Goal: Task Accomplishment & Management: Manage account settings

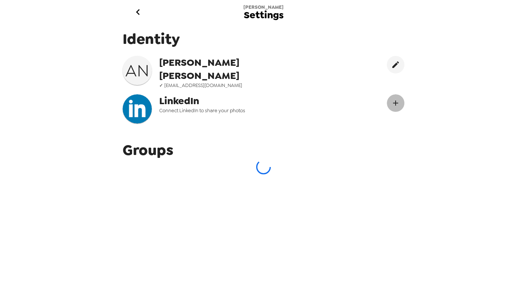
click at [400, 94] on button "Connect LinekdIn" at bounding box center [396, 103] width 18 height 18
click at [208, 119] on div "LinkedIn Connect LinkedIn to share your photos" at bounding box center [233, 108] width 148 height 29
click at [394, 65] on icon "edit" at bounding box center [395, 64] width 7 height 7
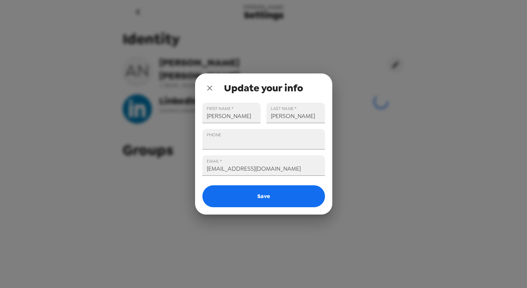
click at [215, 127] on div "PHONE" at bounding box center [260, 136] width 128 height 26
click at [215, 140] on input "PHONE" at bounding box center [263, 139] width 122 height 20
type input "+1 (803) 579-1124"
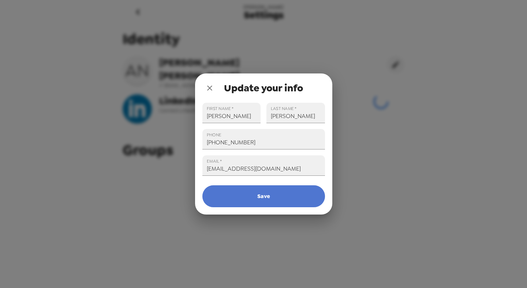
click at [241, 195] on button "Save" at bounding box center [263, 196] width 122 height 22
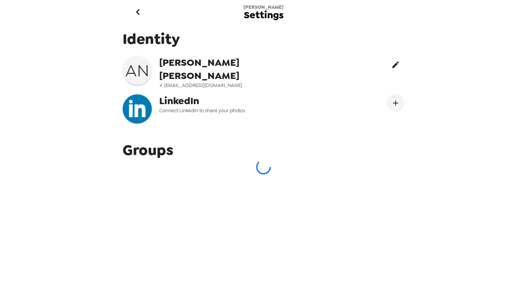
click at [393, 68] on icon "edit" at bounding box center [395, 64] width 7 height 7
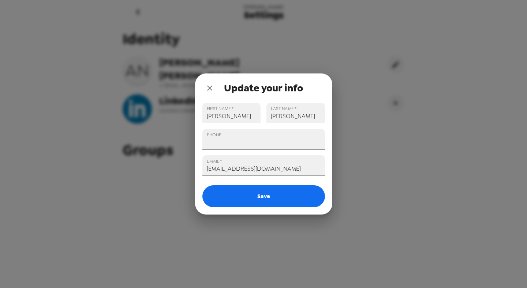
click at [254, 143] on input "PHONE" at bounding box center [263, 139] width 122 height 20
type input "[PHONE_NUMBER]"
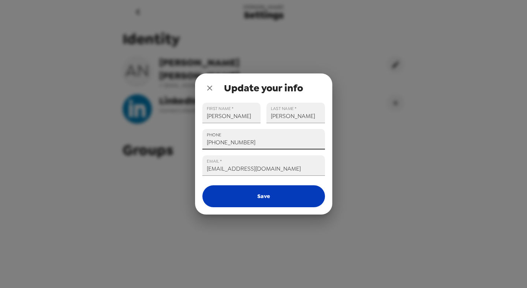
click at [250, 203] on button "Save" at bounding box center [263, 196] width 122 height 22
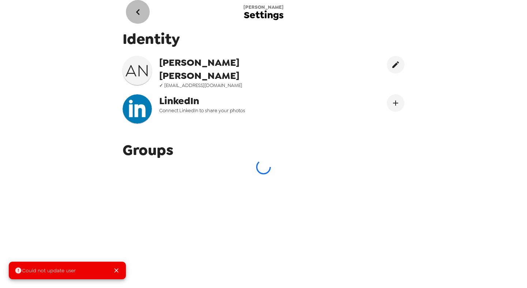
click at [143, 13] on icon "go back" at bounding box center [138, 12] width 12 height 12
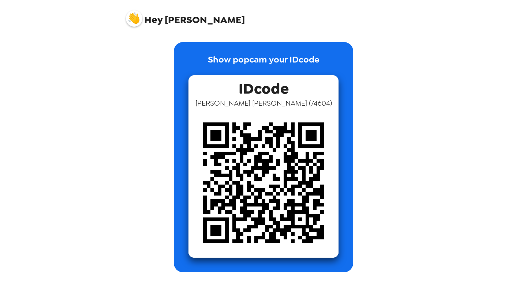
click at [251, 78] on span "IDcode" at bounding box center [263, 86] width 50 height 23
click at [252, 101] on span "Amy Nguyen ( 74604 )" at bounding box center [263, 103] width 136 height 10
click at [171, 21] on span "Hey Amy" at bounding box center [185, 16] width 119 height 18
click at [135, 19] on img at bounding box center [134, 18] width 16 height 16
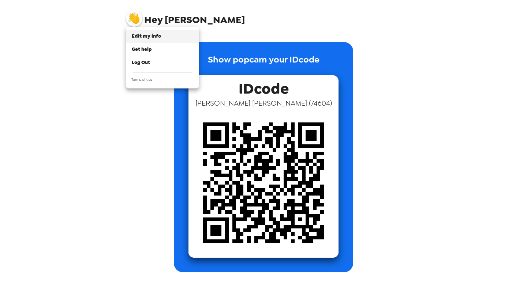
click at [146, 38] on span "Edit my info" at bounding box center [146, 36] width 29 height 6
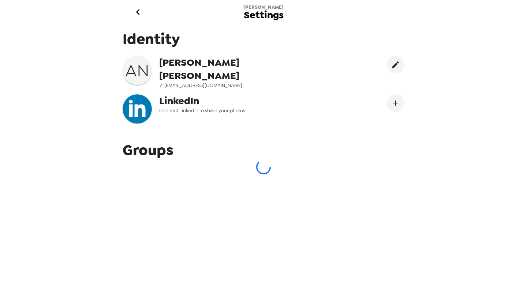
click at [156, 136] on div "Groups" at bounding box center [263, 157] width 293 height 45
click at [156, 137] on div "Groups" at bounding box center [263, 157] width 293 height 45
click at [395, 103] on icon "Connect LinekdIn" at bounding box center [395, 103] width 9 height 9
